Goal: Task Accomplishment & Management: Use online tool/utility

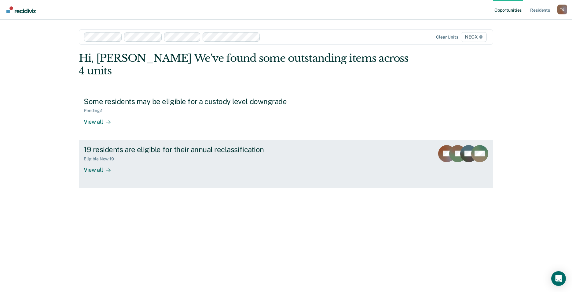
click at [134, 153] on div "19 residents are eligible for their annual reclassification Eligible Now : 19 V…" at bounding box center [198, 159] width 229 height 28
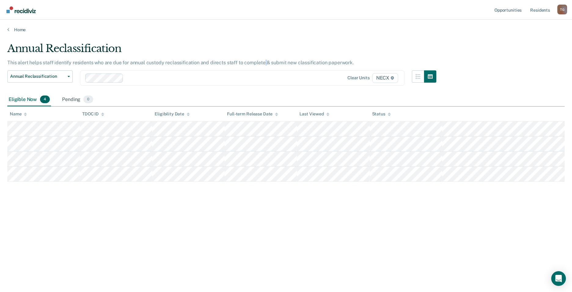
click at [263, 64] on p "This alert helps staff identify residents who are due for annual custody reclas…" at bounding box center [180, 63] width 347 height 6
